Goal: Information Seeking & Learning: Learn about a topic

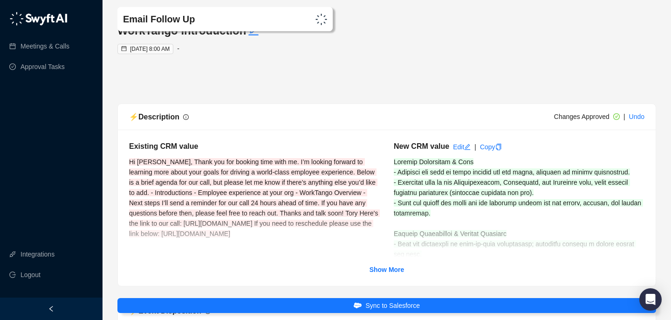
scroll to position [2125, 0]
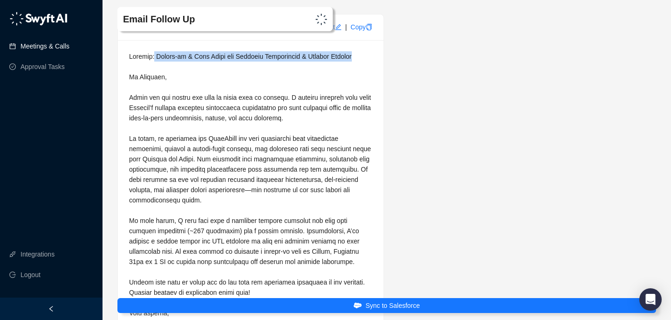
click at [50, 44] on link "Meetings & Calls" at bounding box center [45, 46] width 49 height 19
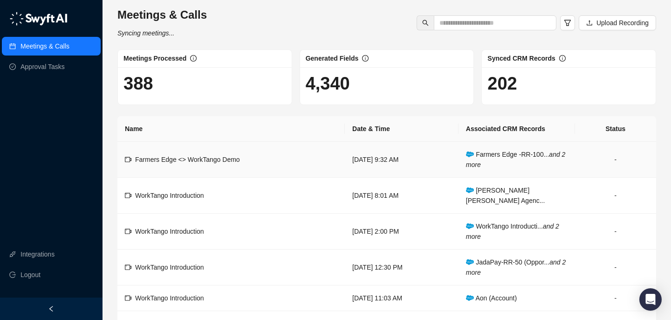
click at [221, 158] on span "Farmers Edge <> WorkTango Demo" at bounding box center [187, 159] width 105 height 7
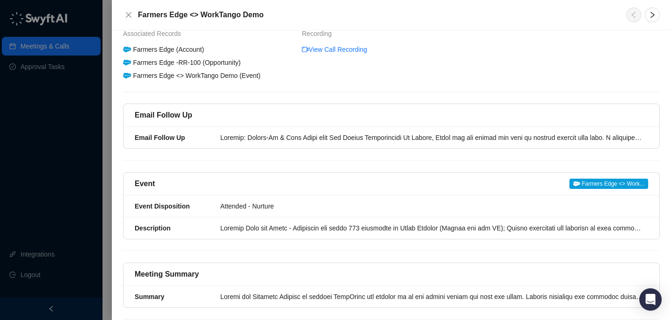
scroll to position [62, 0]
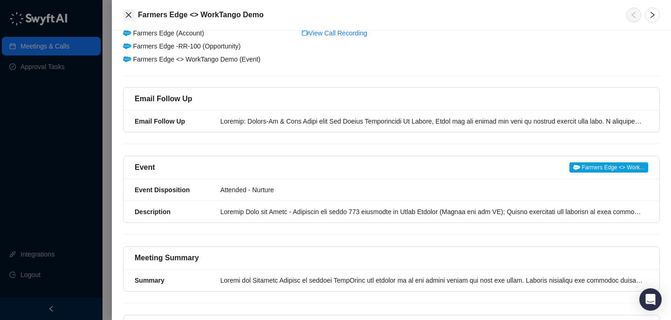
click at [130, 20] on button "Close" at bounding box center [128, 14] width 11 height 11
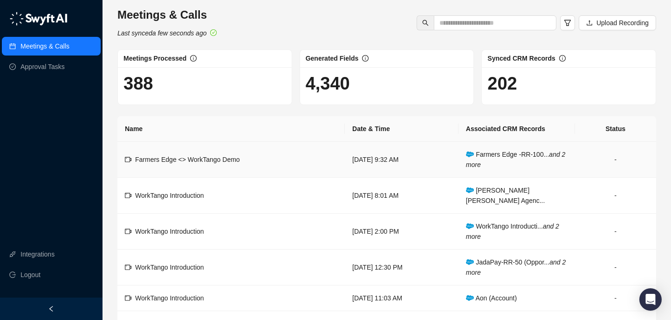
click at [622, 160] on td "-" at bounding box center [615, 160] width 81 height 36
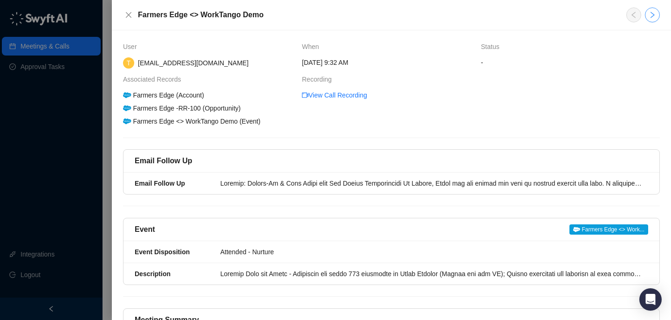
click at [653, 15] on icon "right" at bounding box center [652, 14] width 7 height 7
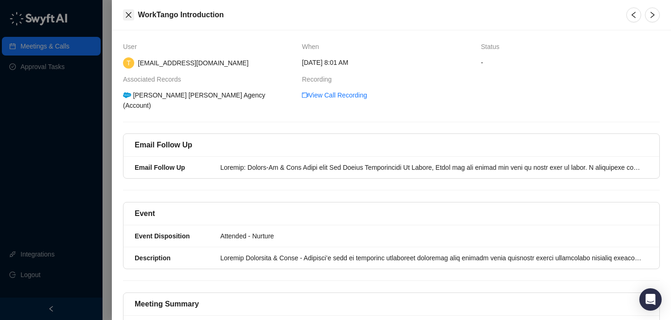
click at [127, 16] on icon "close" at bounding box center [129, 15] width 6 height 6
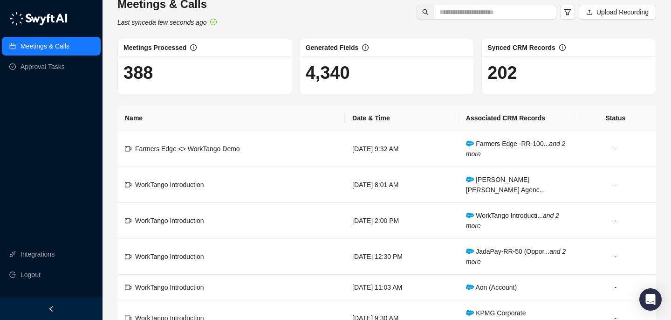
scroll to position [12, 0]
